Goal: Task Accomplishment & Management: Complete application form

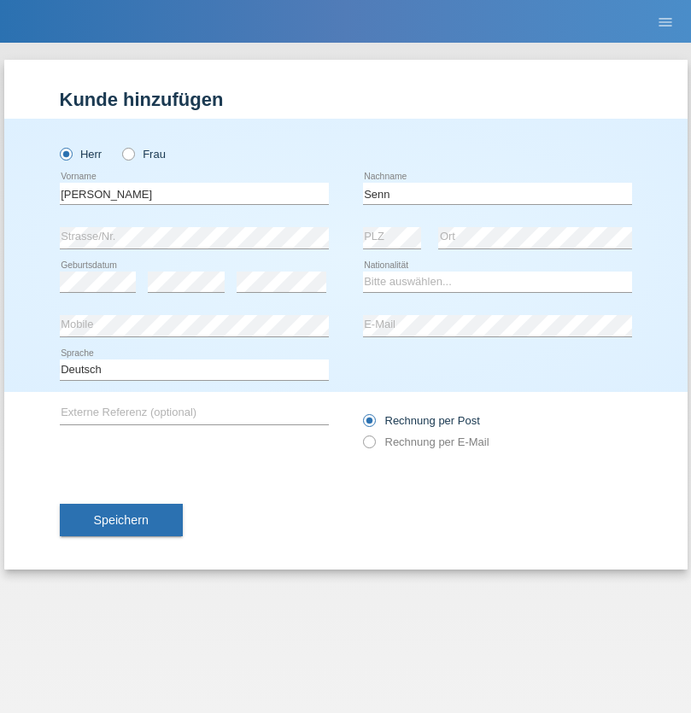
type input "Senn"
select select "CH"
select select "en"
radio input "true"
click at [194, 193] on input "text" at bounding box center [194, 193] width 269 height 21
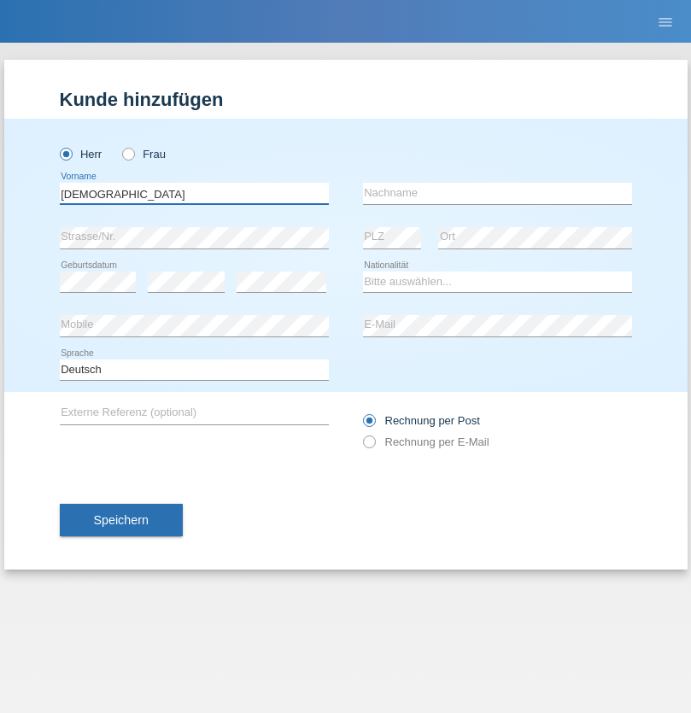
type input "[DEMOGRAPHIC_DATA]"
click at [497, 193] on input "text" at bounding box center [497, 193] width 269 height 21
type input "Farchmin"
select select "DE"
select select "C"
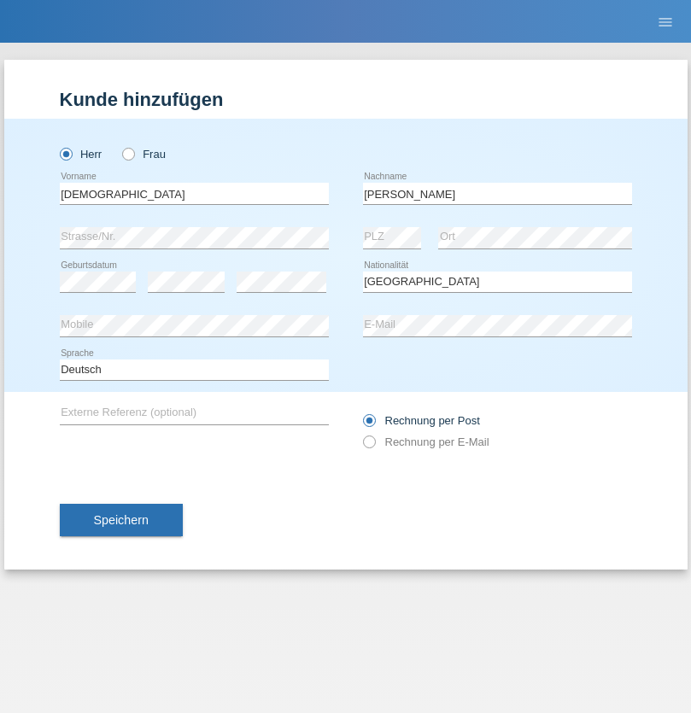
select select "15"
select select "12"
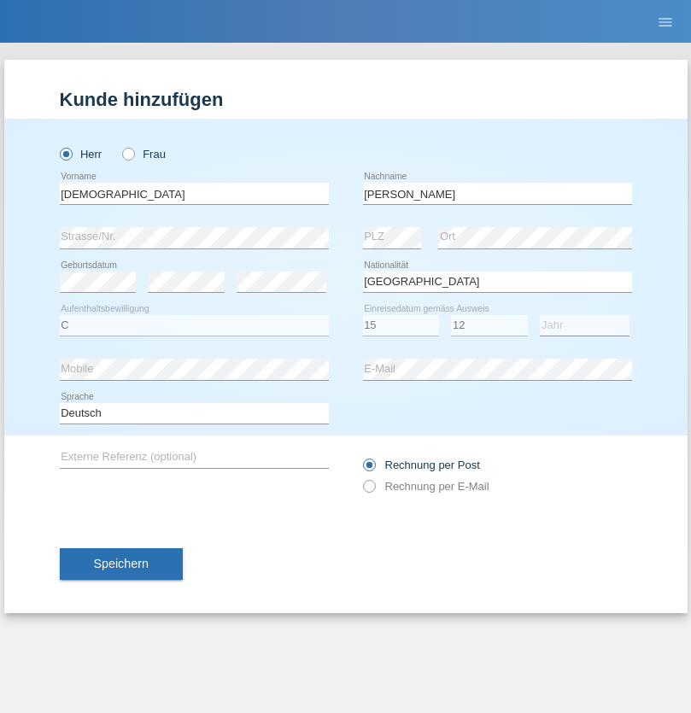
select select "2021"
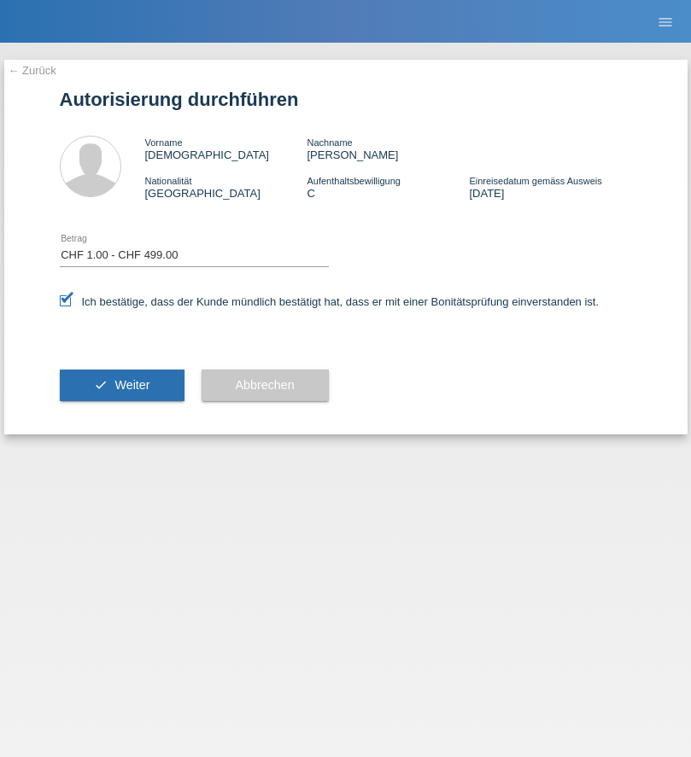
select select "1"
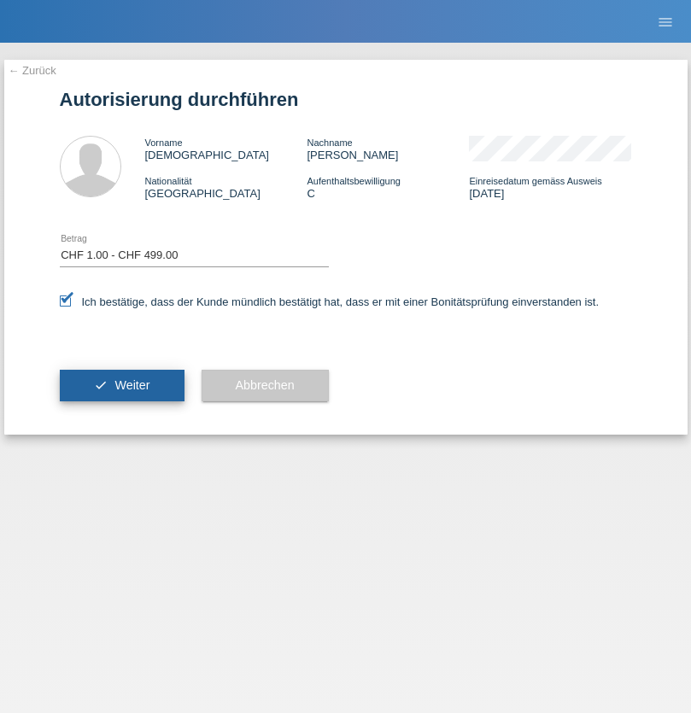
click at [121, 385] on span "Weiter" at bounding box center [131, 385] width 35 height 14
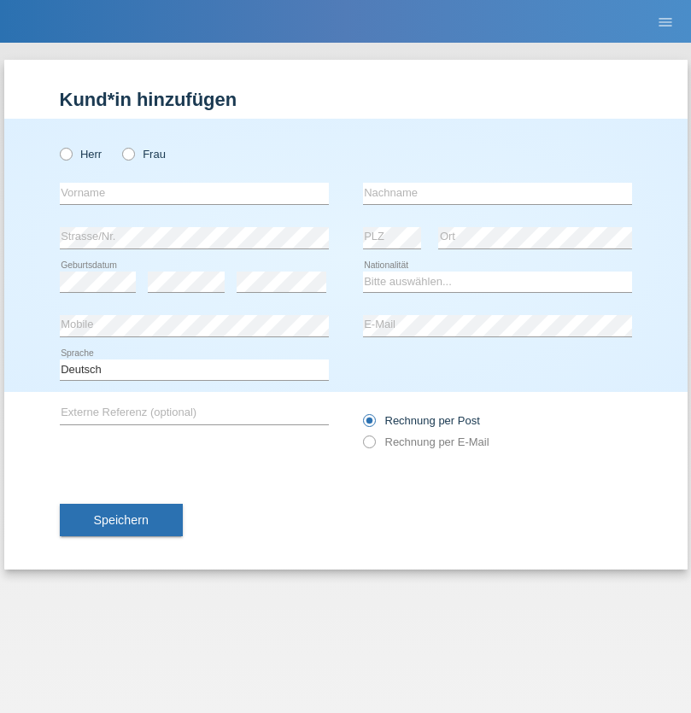
radio input "true"
select select "DE"
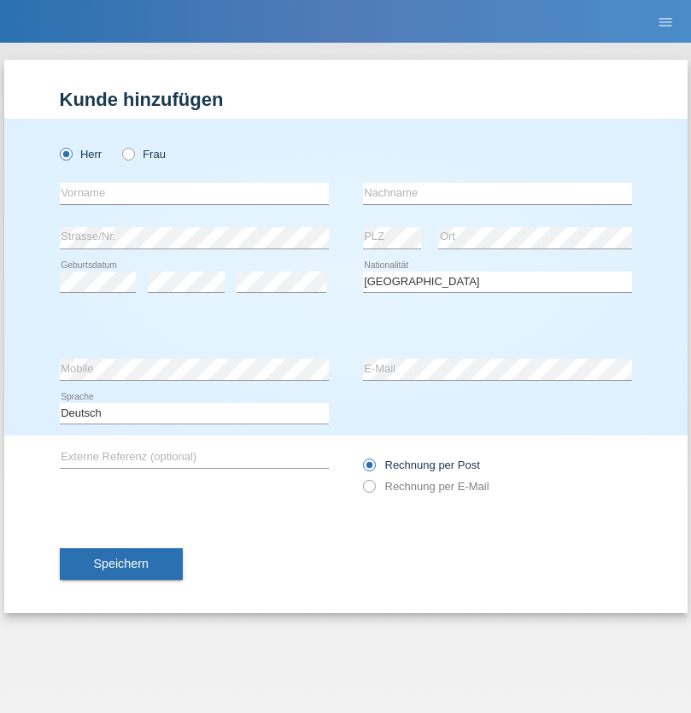
select select "C"
select select "07"
select select "11"
select select "1972"
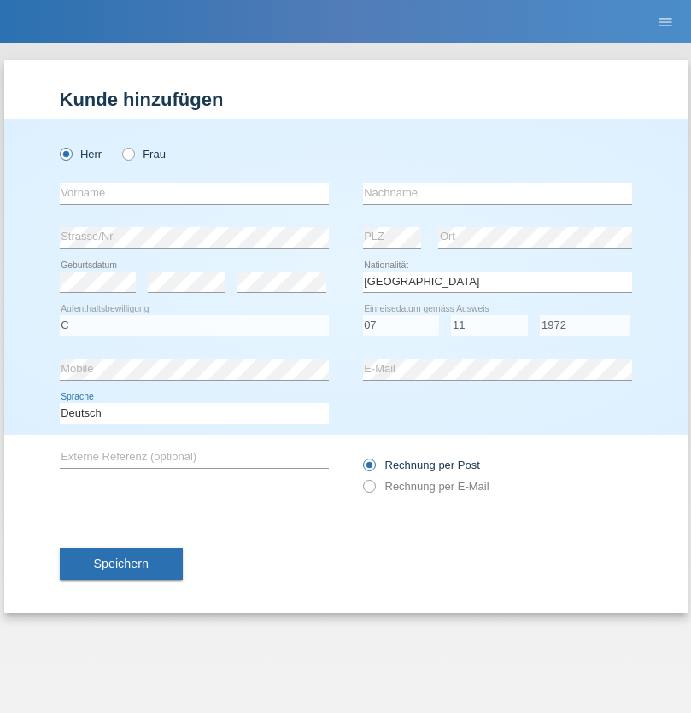
select select "en"
